Goal: Information Seeking & Learning: Find specific page/section

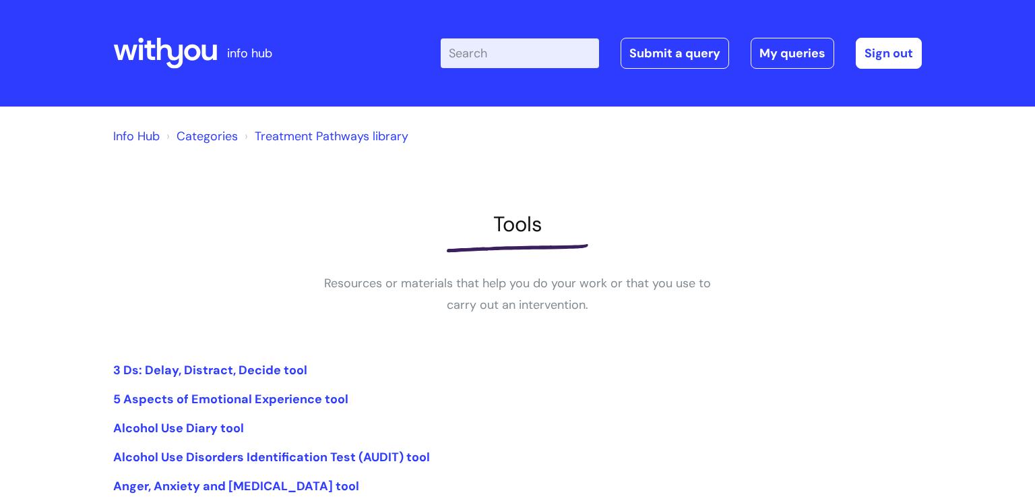
click at [496, 63] on input "Enter your search term here..." at bounding box center [520, 53] width 158 height 30
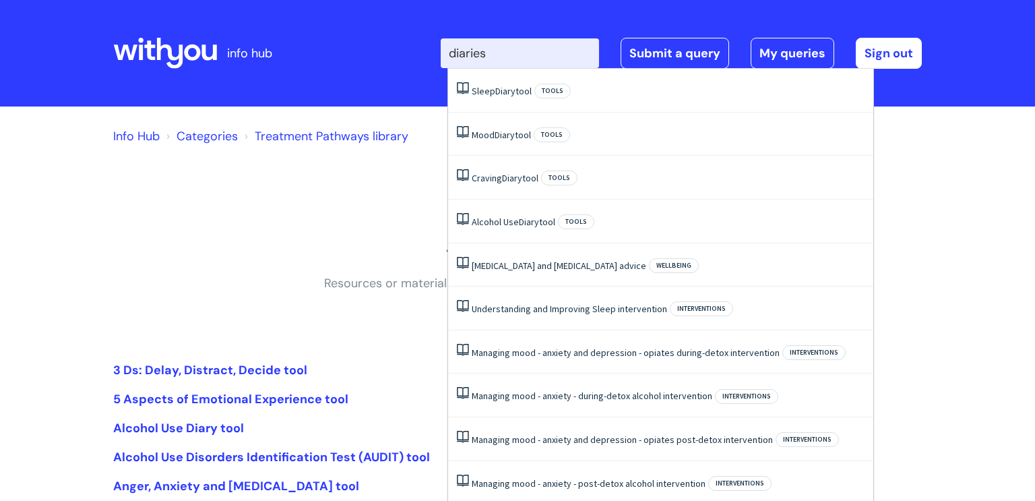
type input "diaries"
click button "Search" at bounding box center [0, 0] width 0 height 0
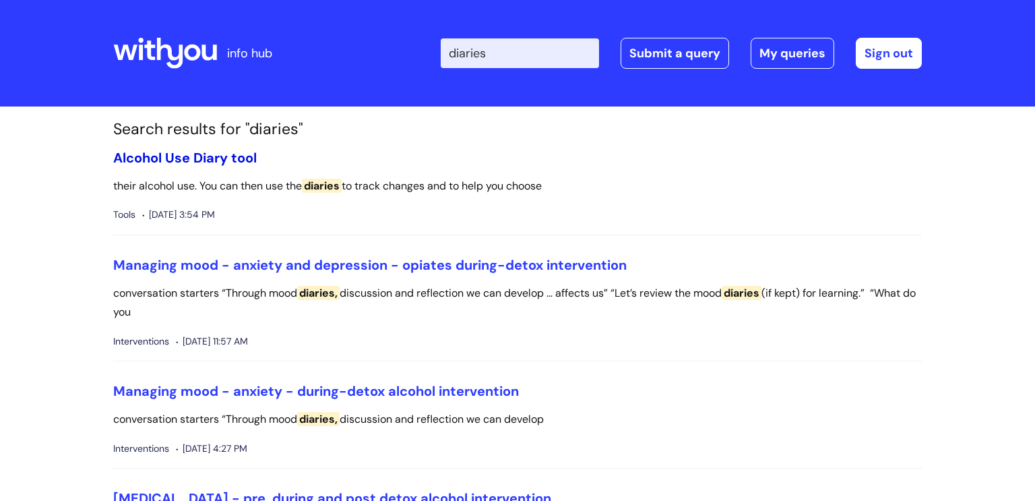
click at [212, 158] on link "Alcohol Use Diary tool" at bounding box center [185, 158] width 144 height 18
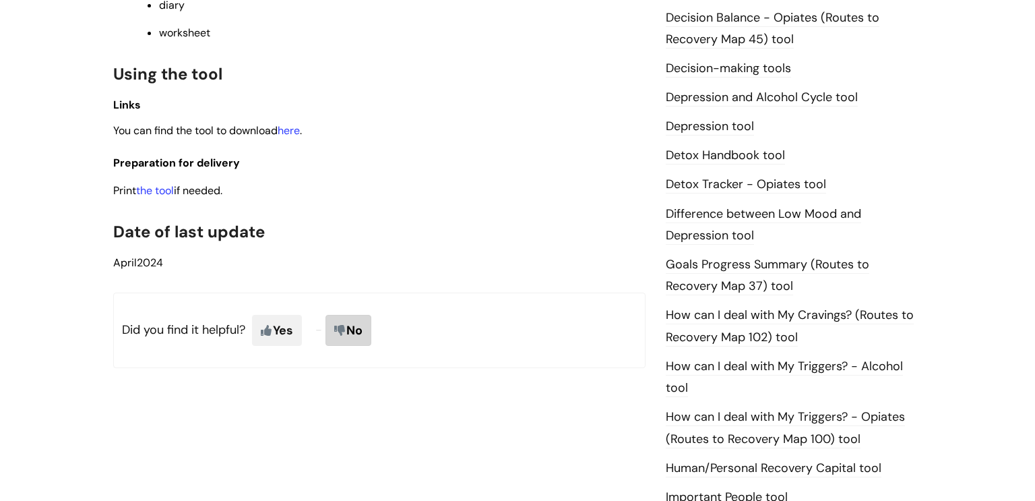
scroll to position [698, 0]
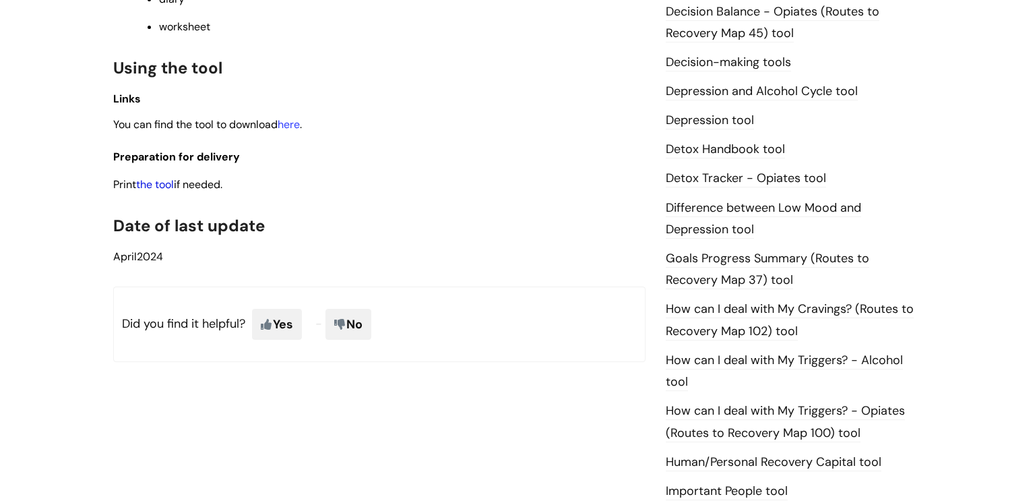
click at [158, 191] on link "the tool" at bounding box center [155, 184] width 38 height 14
